Goal: Find specific page/section

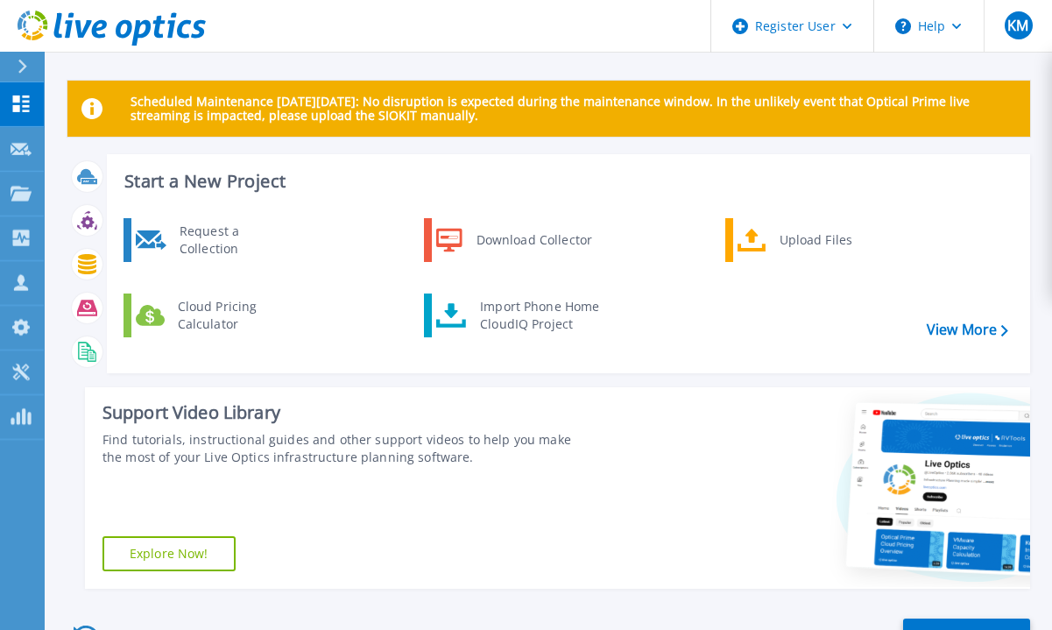
click at [78, 434] on div "Start a New Project Request a Collection Download Collector Upload Files Cloud …" at bounding box center [548, 378] width 963 height 449
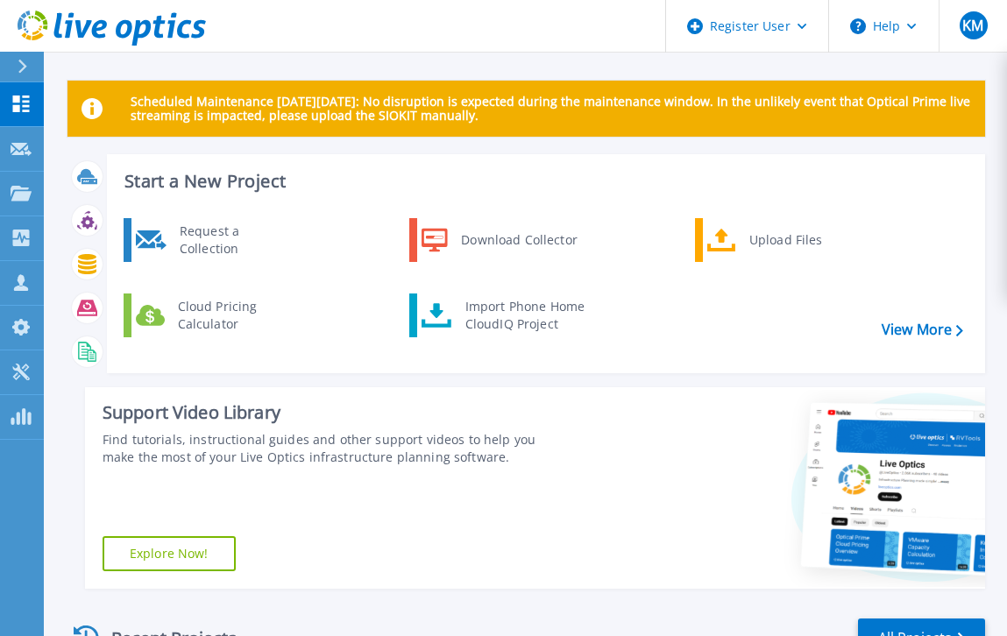
click at [76, 475] on div "Start a New Project Request a Collection Download Collector Upload Files Cloud …" at bounding box center [525, 378] width 917 height 449
click at [81, 454] on div "Start a New Project Request a Collection Download Collector Upload Files Cloud …" at bounding box center [525, 378] width 917 height 449
click at [157, 39] on icon at bounding box center [112, 29] width 188 height 36
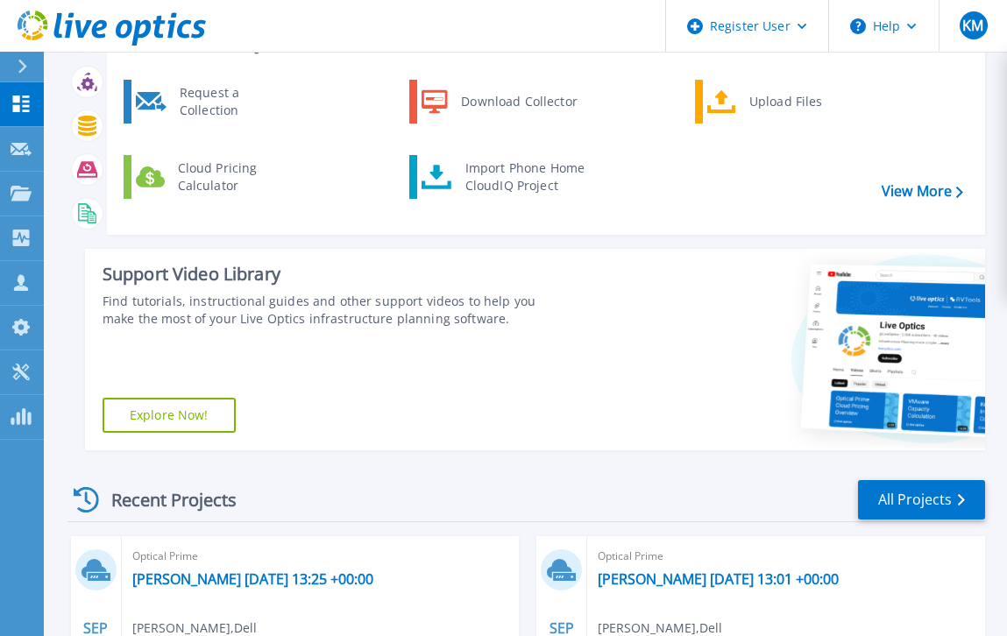
scroll to position [103, 0]
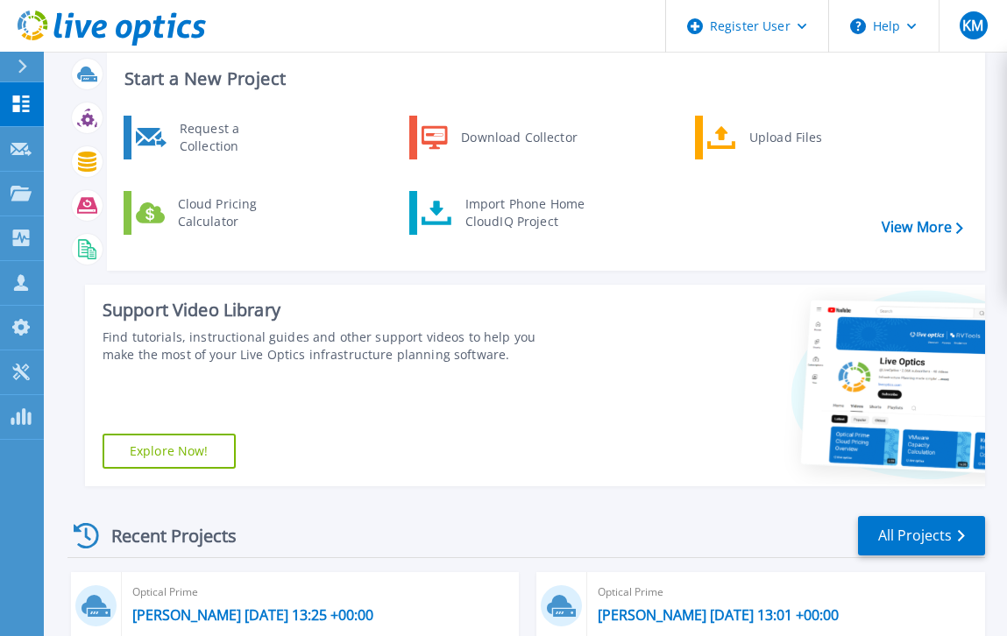
click at [162, 538] on div "Recent Projects" at bounding box center [163, 535] width 193 height 43
click at [932, 520] on link "All Projects" at bounding box center [921, 535] width 127 height 39
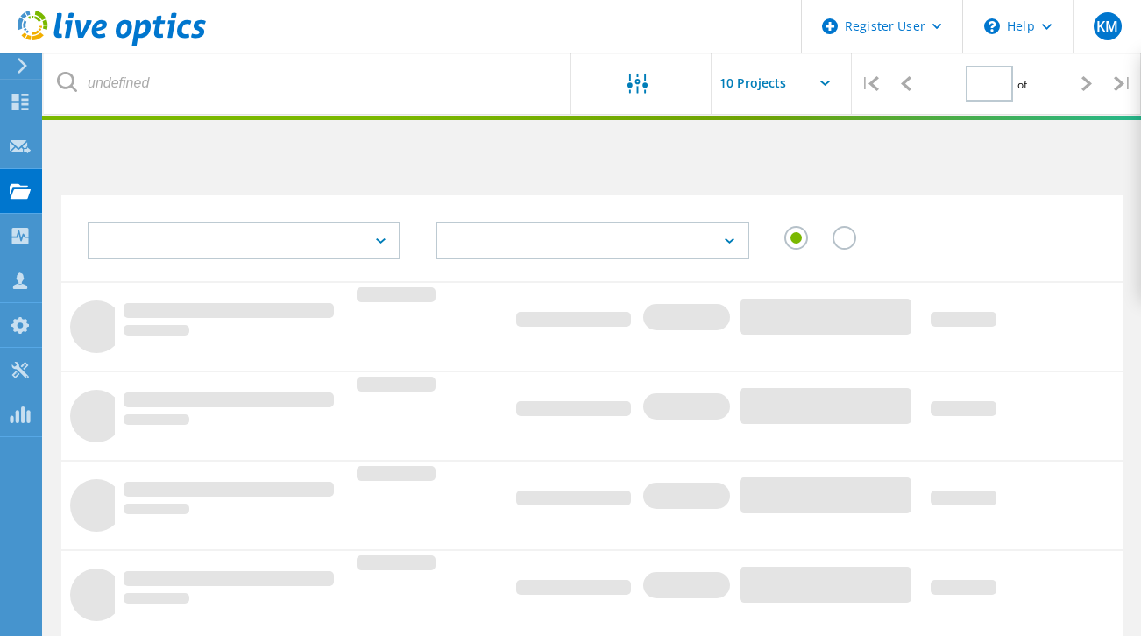
type input "1"
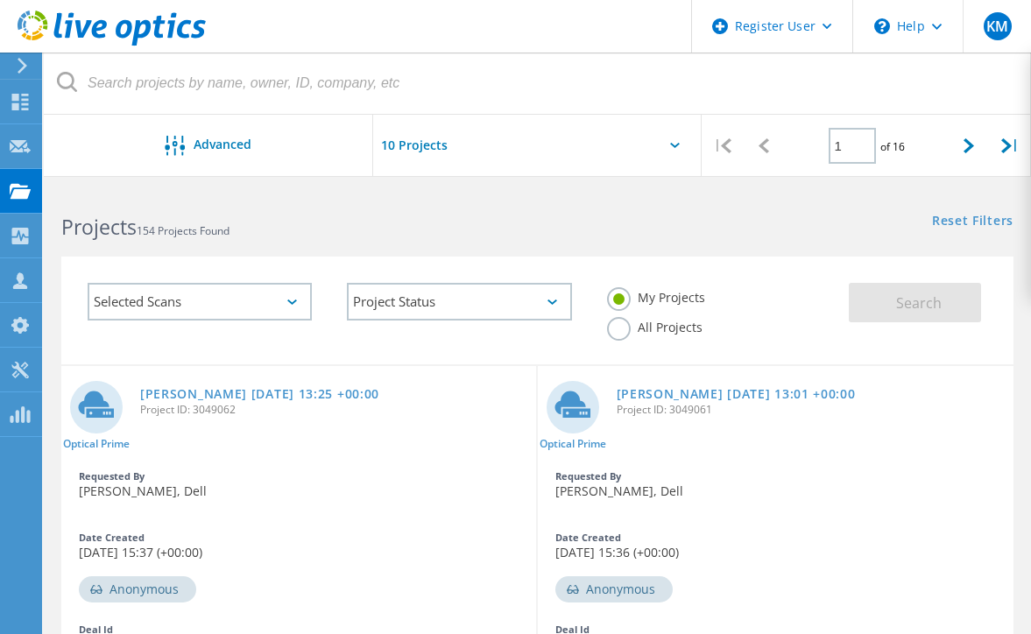
click at [142, 196] on div "Projects 154 Projects Found" at bounding box center [290, 211] width 493 height 46
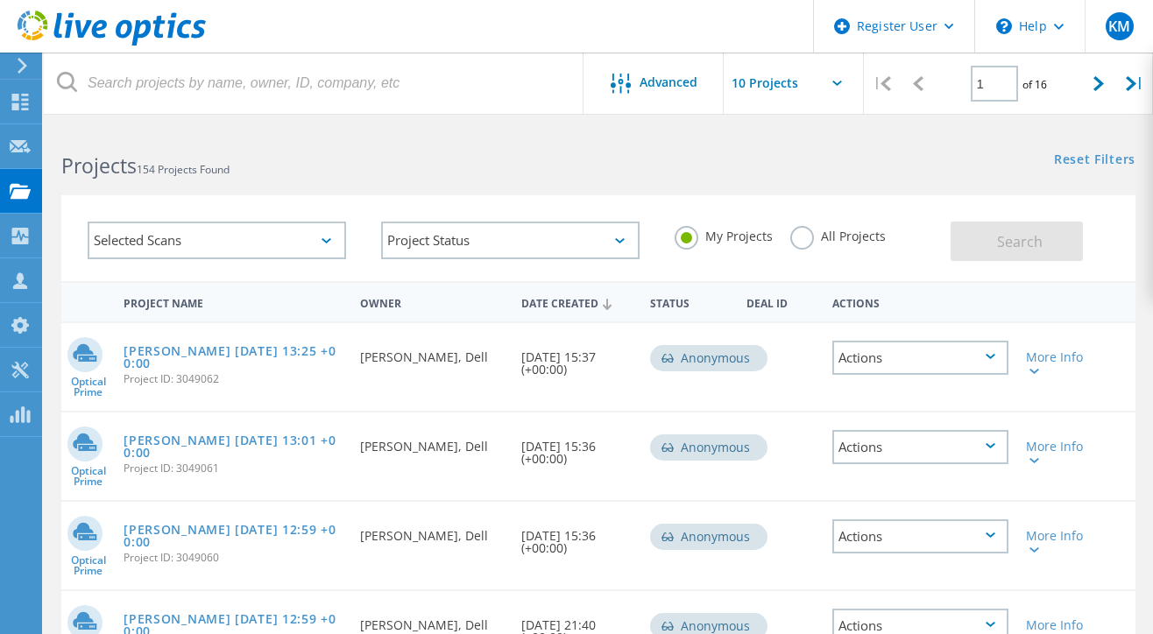
click at [816, 151] on div "Reset Filters Show Filters" at bounding box center [875, 143] width 555 height 32
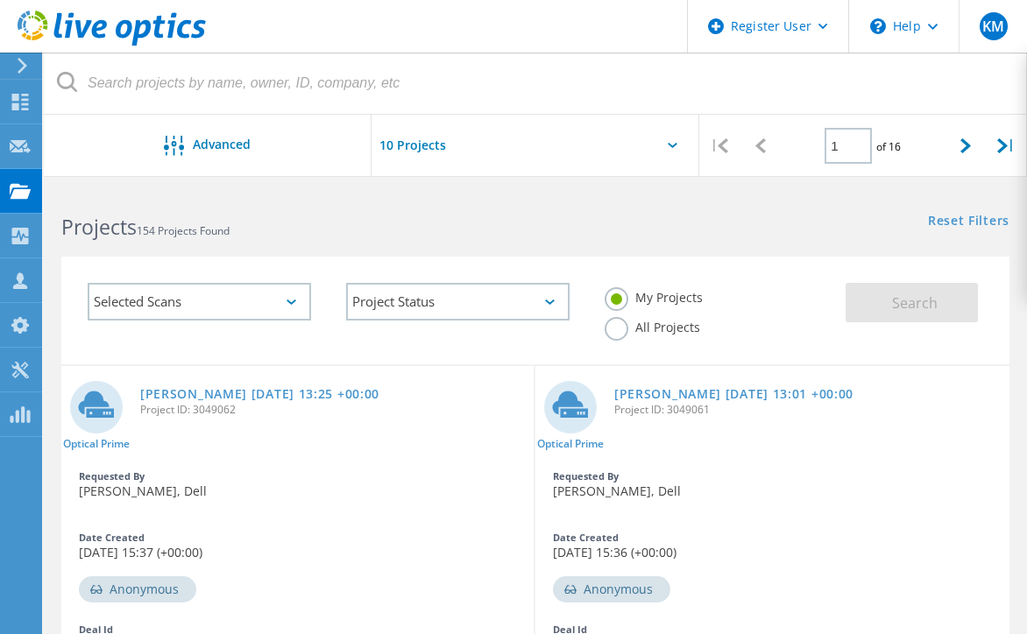
scroll to position [45, 0]
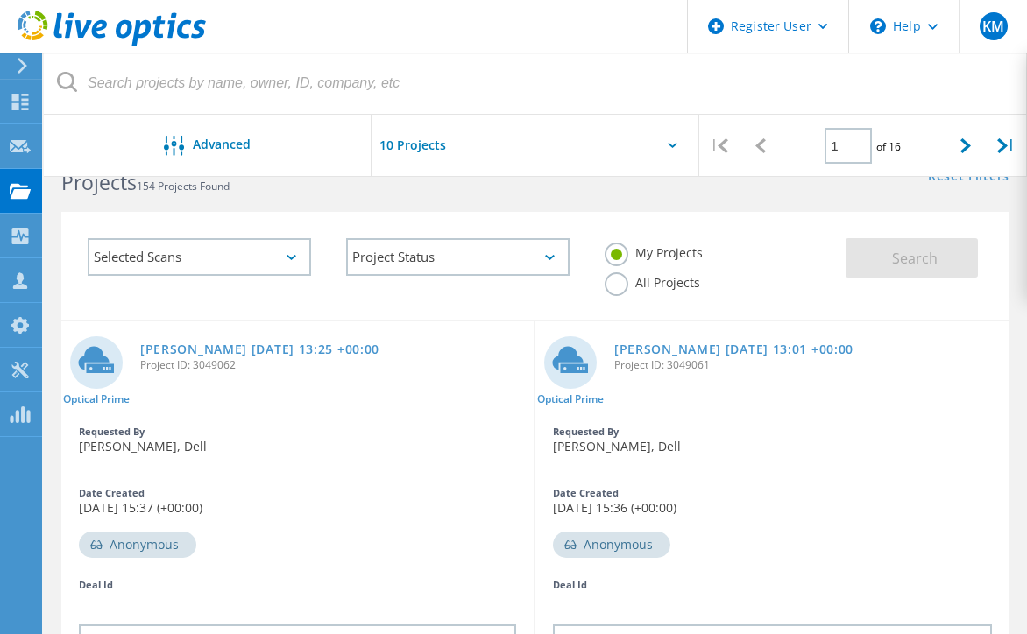
click at [129, 33] on use at bounding box center [112, 28] width 188 height 35
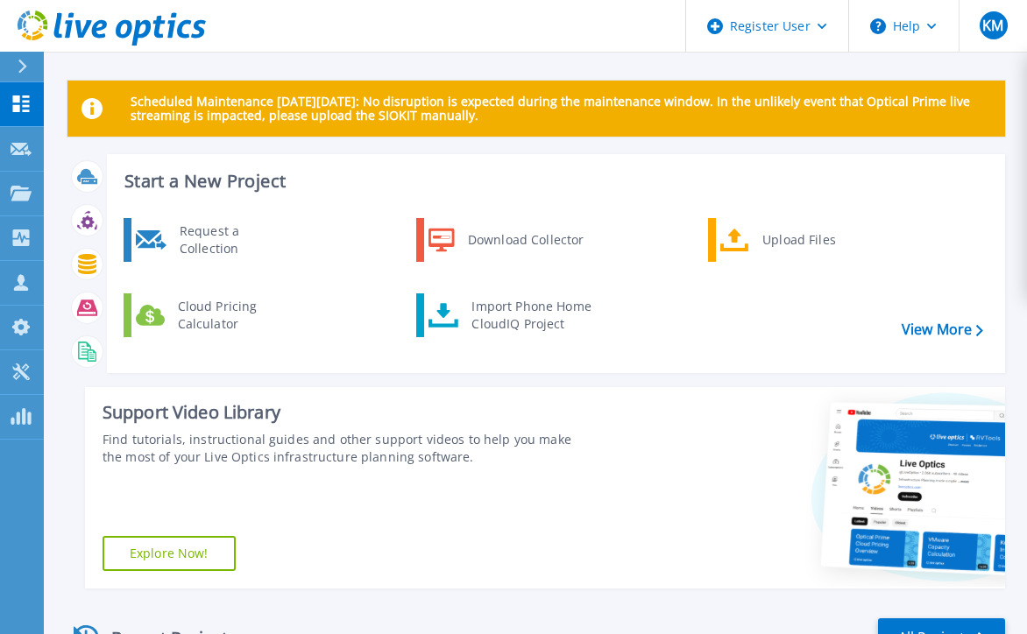
click at [78, 442] on div "Start a New Project Request a Collection Download Collector Upload Files Cloud …" at bounding box center [535, 378] width 937 height 449
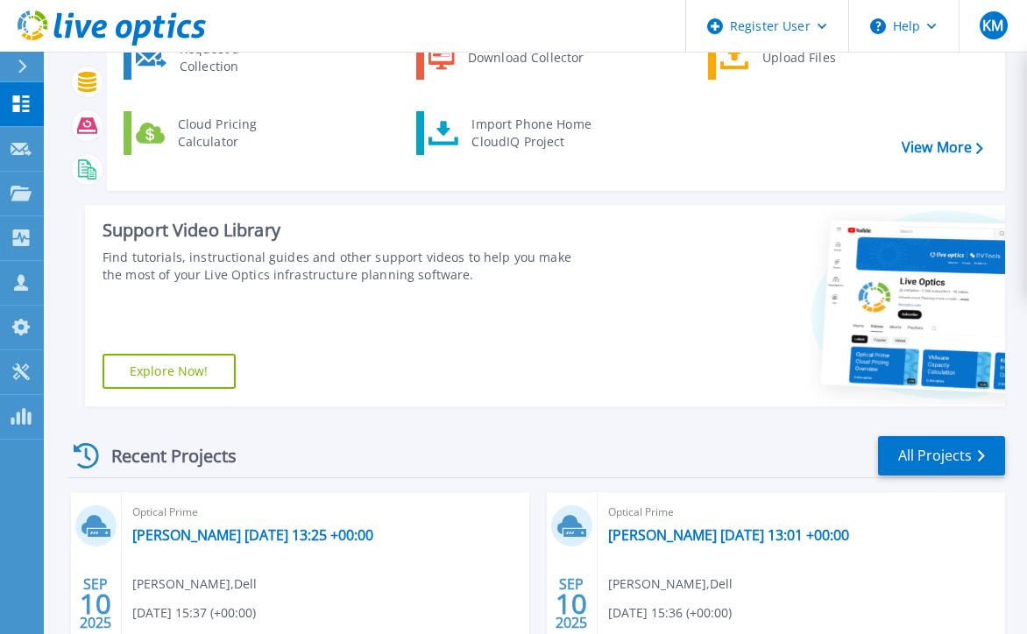
scroll to position [9, 0]
